Goal: Task Accomplishment & Management: Manage account settings

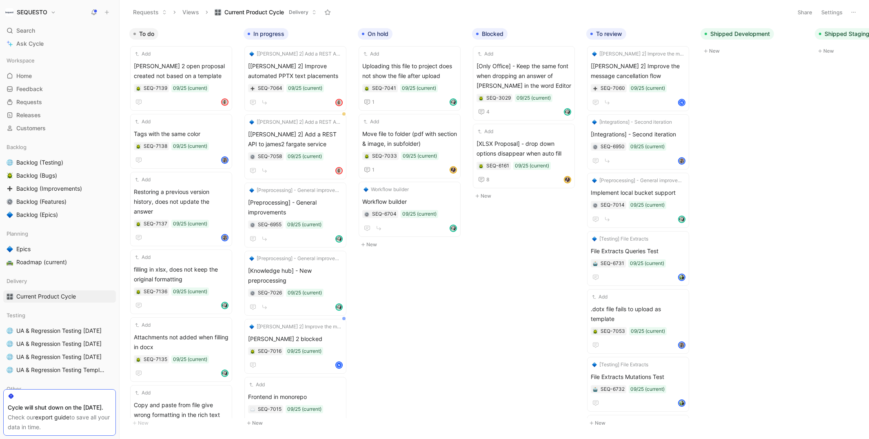
click at [44, 15] on h1 "SEQUESTO" at bounding box center [32, 12] width 31 height 7
click at [35, 84] on div "Workspace settings G then S" at bounding box center [55, 83] width 100 height 13
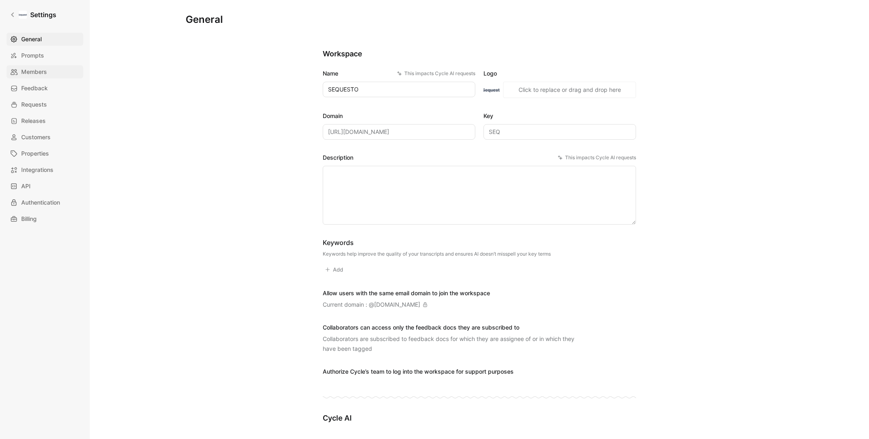
click at [38, 71] on span "Members" at bounding box center [34, 72] width 26 height 10
